Goal: Task Accomplishment & Management: Manage account settings

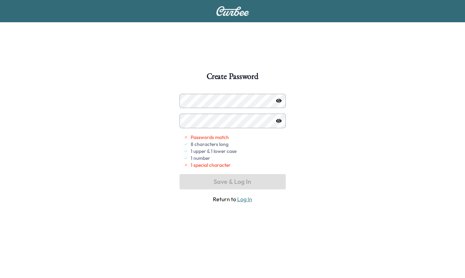
click at [281, 100] on icon "button" at bounding box center [279, 101] width 6 height 4
click at [281, 100] on icon "button" at bounding box center [279, 101] width 6 height 6
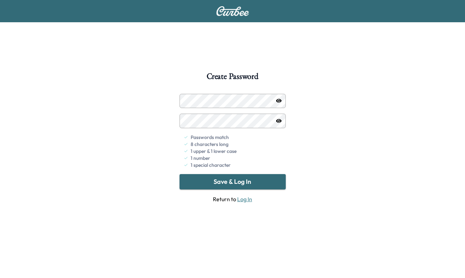
click at [230, 178] on button "Save & Log In" at bounding box center [232, 181] width 106 height 15
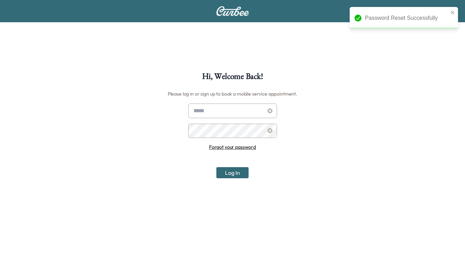
type input "**********"
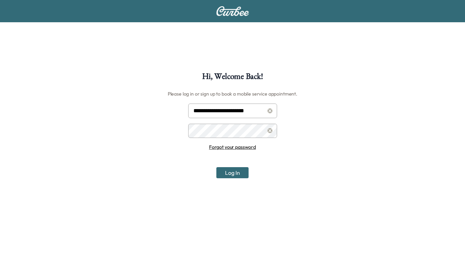
click at [225, 170] on button "Log In" at bounding box center [232, 172] width 32 height 11
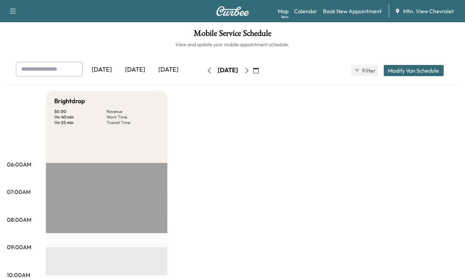
click at [172, 66] on div "[DATE]" at bounding box center [168, 70] width 33 height 16
